Goal: Complete application form: Complete application form

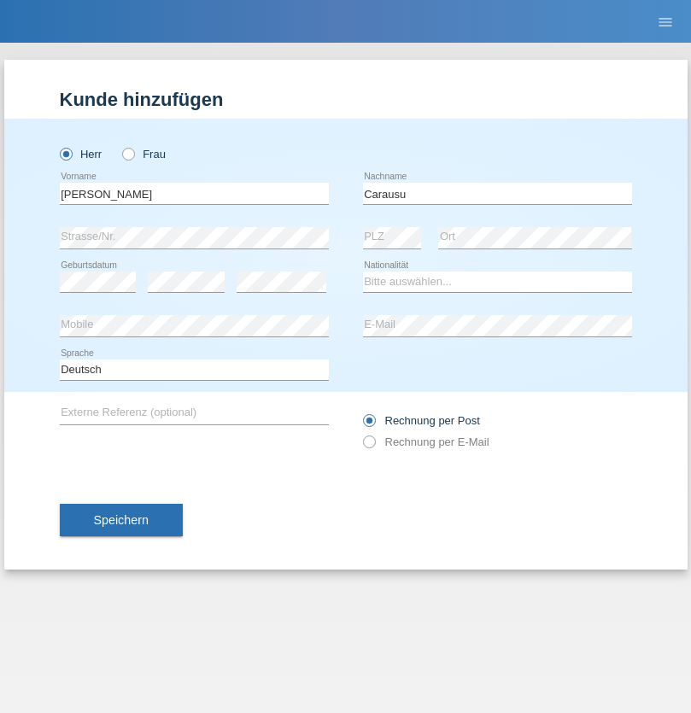
type input "Carausu"
select select "CH"
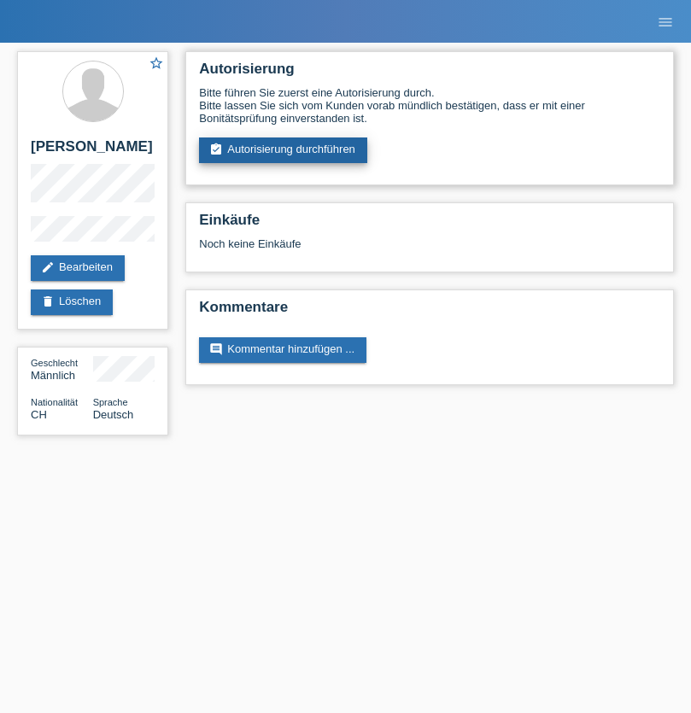
click at [283, 150] on link "assignment_turned_in Autorisierung durchführen" at bounding box center [283, 150] width 168 height 26
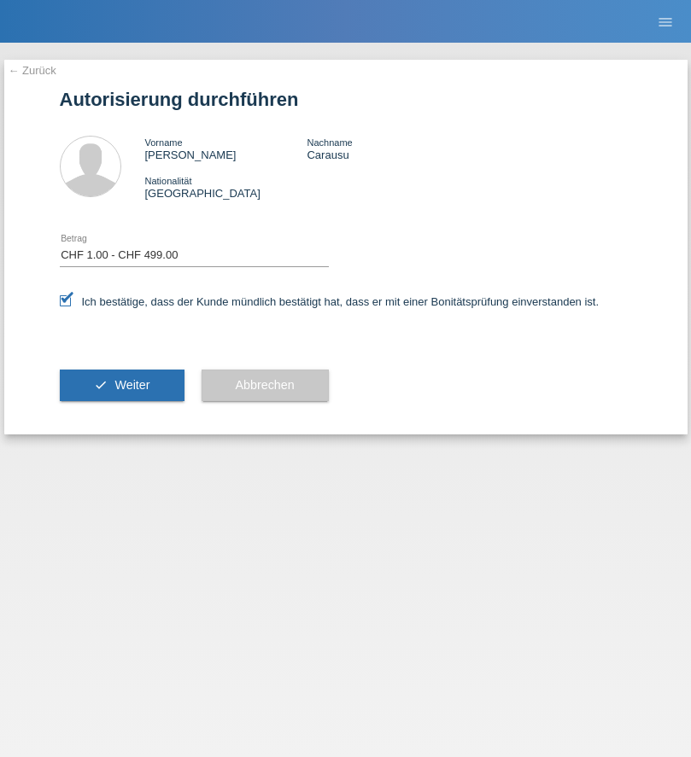
select select "1"
click at [121, 385] on span "Weiter" at bounding box center [131, 385] width 35 height 14
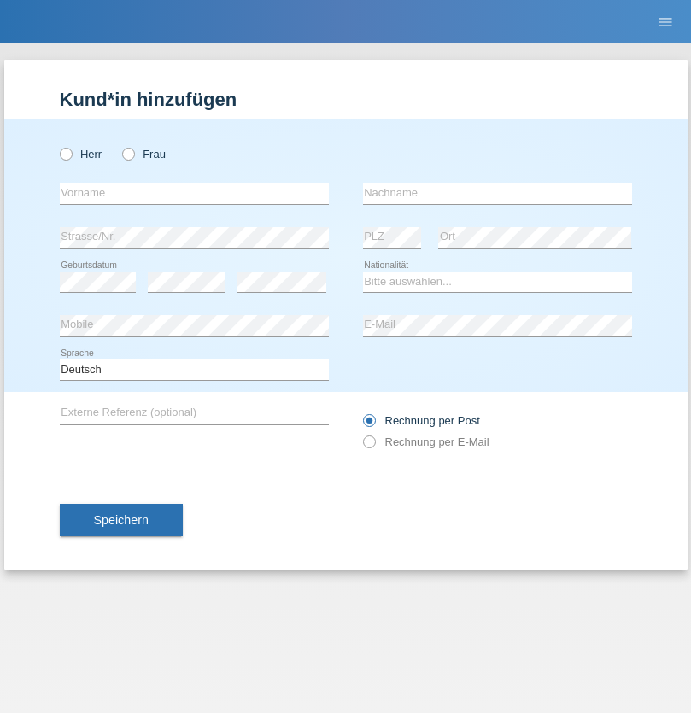
radio input "true"
click at [194, 193] on input "text" at bounding box center [194, 193] width 269 height 21
type input "[PERSON_NAME]"
click at [497, 193] on input "text" at bounding box center [497, 193] width 269 height 21
type input "Morand"
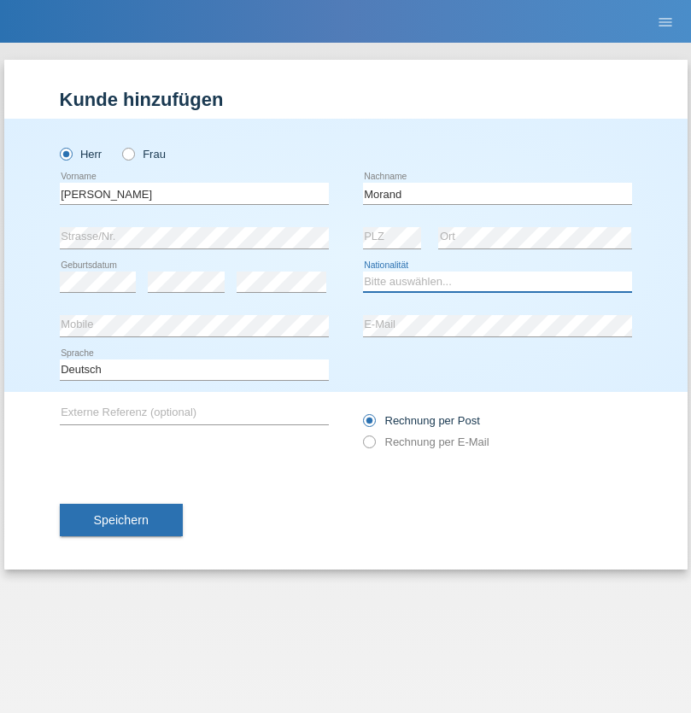
select select "CH"
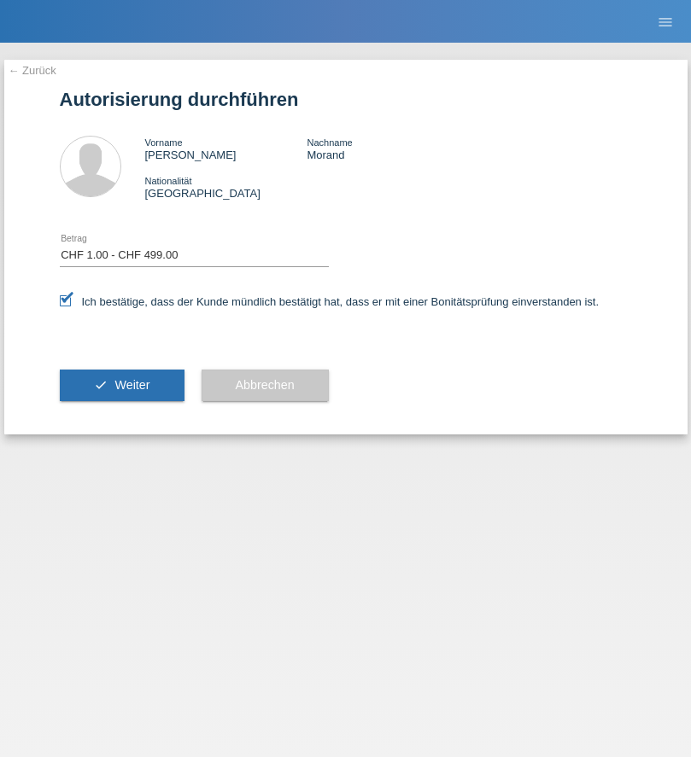
select select "1"
click at [121, 385] on span "Weiter" at bounding box center [131, 385] width 35 height 14
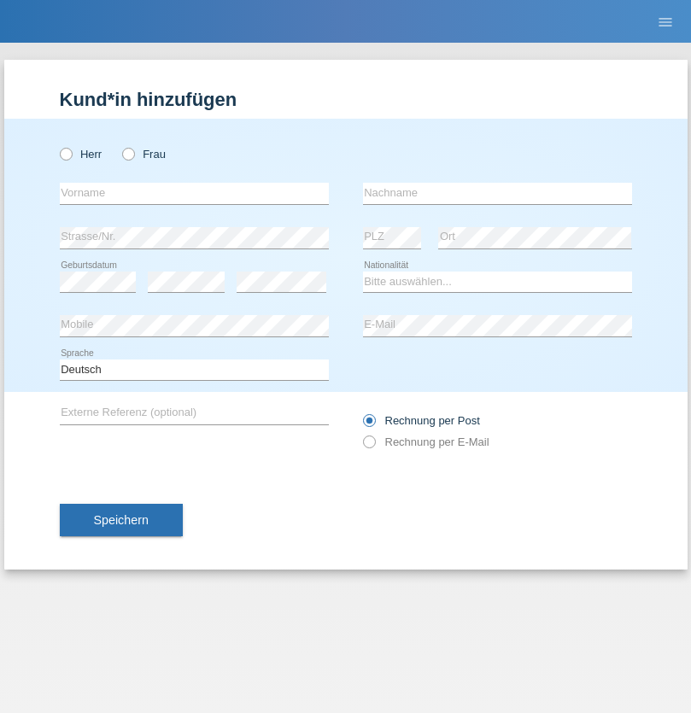
radio input "true"
click at [194, 193] on input "text" at bounding box center [194, 193] width 269 height 21
type input "Faycal"
click at [497, 193] on input "text" at bounding box center [497, 193] width 269 height 21
type input "Tamazouzt"
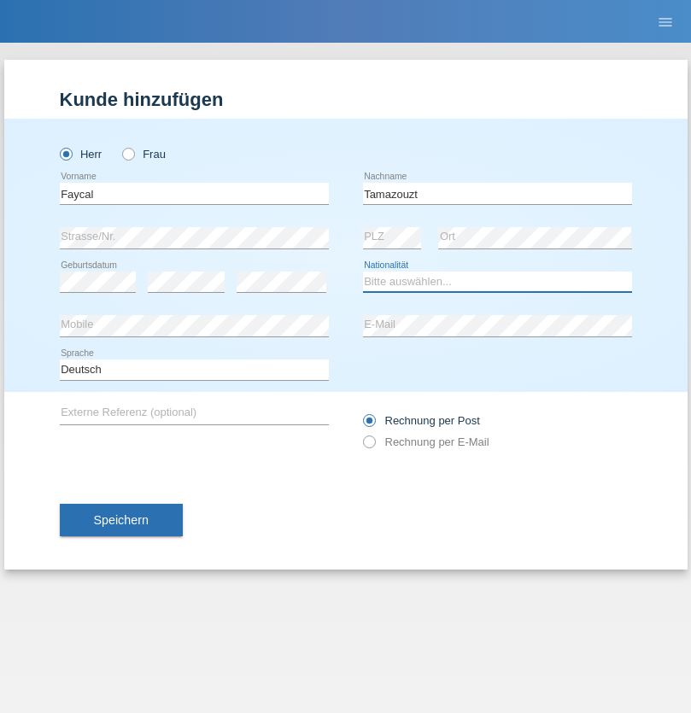
select select "DZ"
select select "C"
select select "26"
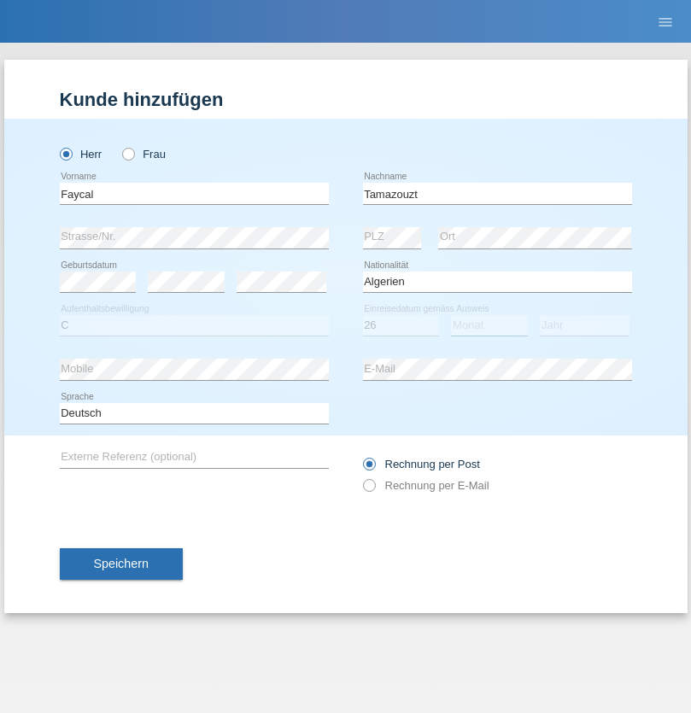
select select "12"
select select "2015"
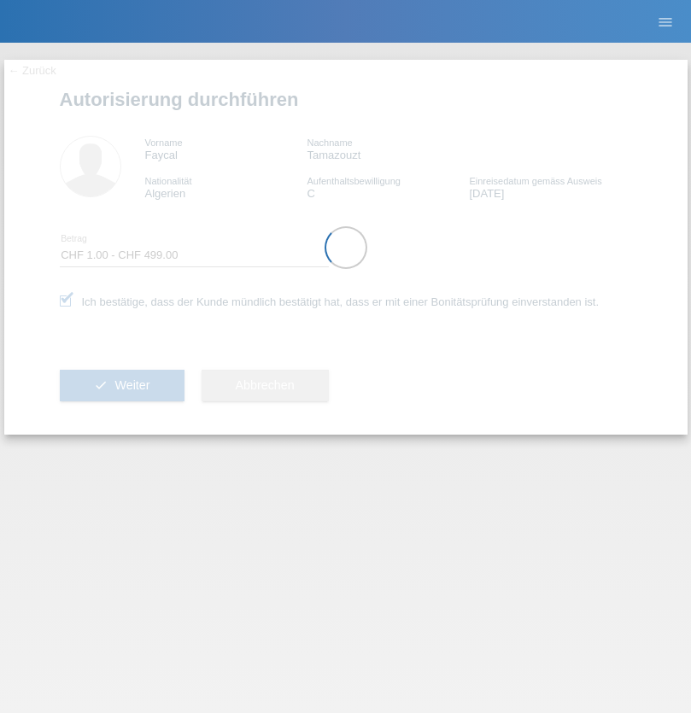
select select "1"
